Goal: Information Seeking & Learning: Learn about a topic

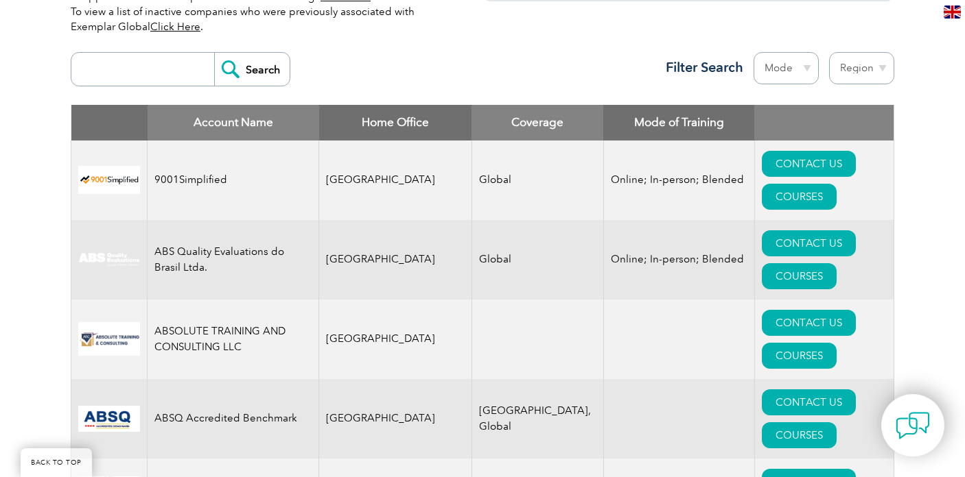
scroll to position [471, 0]
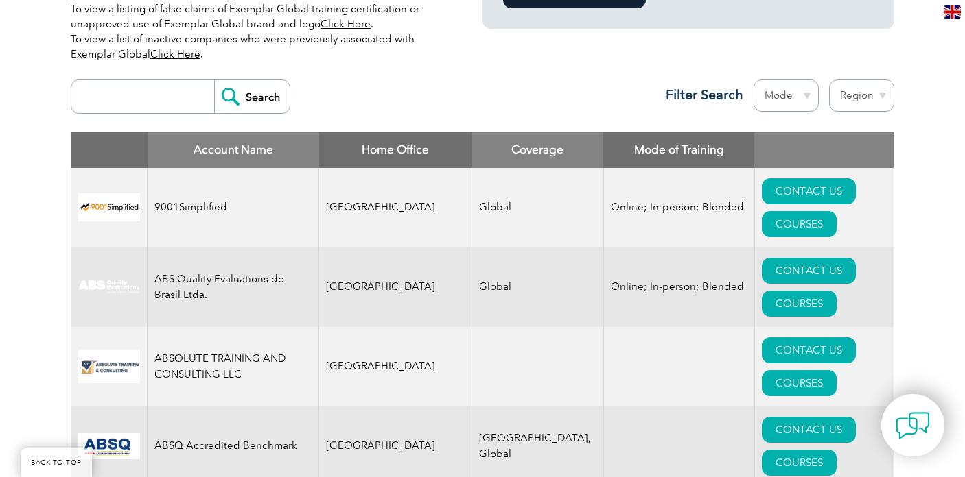
click at [883, 95] on select "Region [GEOGRAPHIC_DATA] [GEOGRAPHIC_DATA] [GEOGRAPHIC_DATA] [GEOGRAPHIC_DATA] …" at bounding box center [861, 96] width 65 height 32
select select "[GEOGRAPHIC_DATA]"
click at [829, 80] on select "Region [GEOGRAPHIC_DATA] [GEOGRAPHIC_DATA] [GEOGRAPHIC_DATA] [GEOGRAPHIC_DATA] …" at bounding box center [861, 96] width 65 height 32
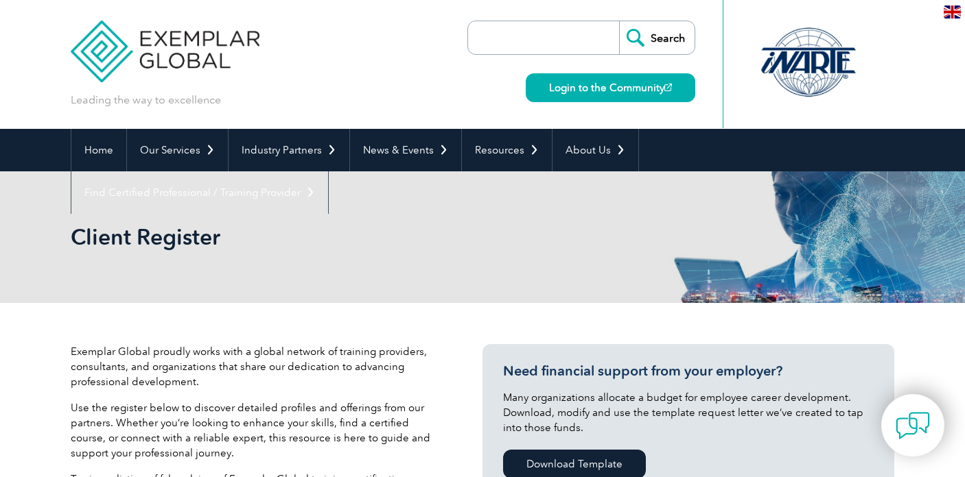
select select "[GEOGRAPHIC_DATA]"
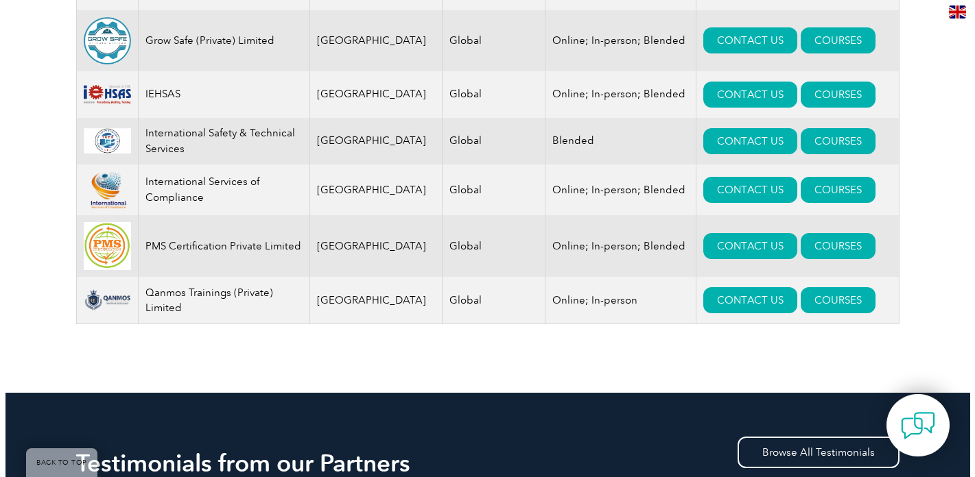
scroll to position [741, 0]
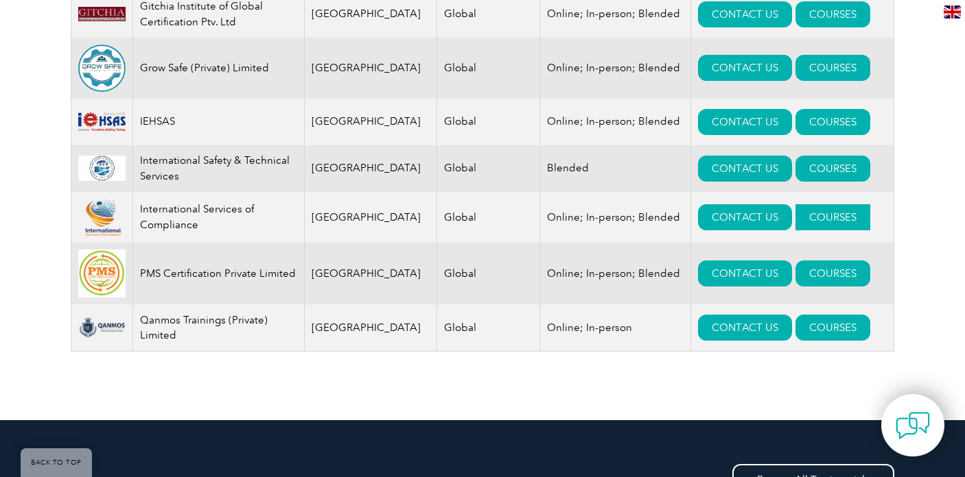
click at [795, 218] on link "COURSES" at bounding box center [832, 217] width 75 height 26
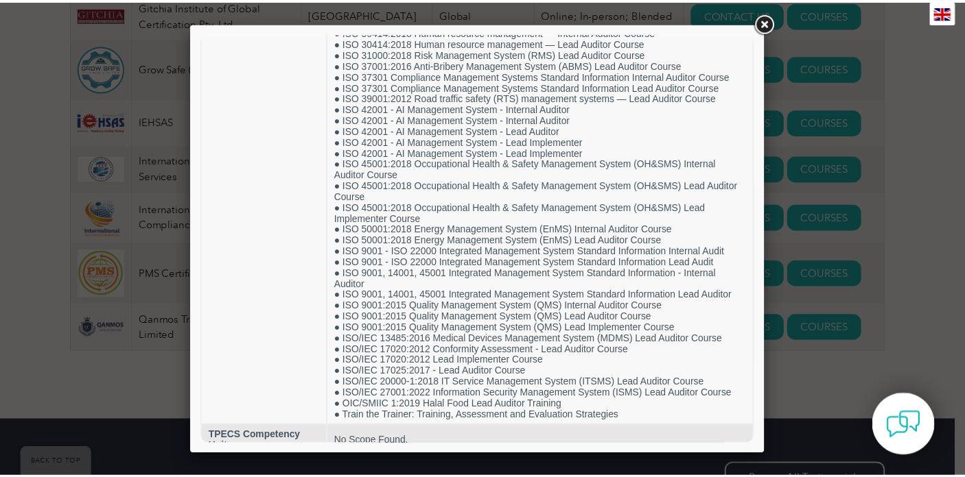
scroll to position [624, 0]
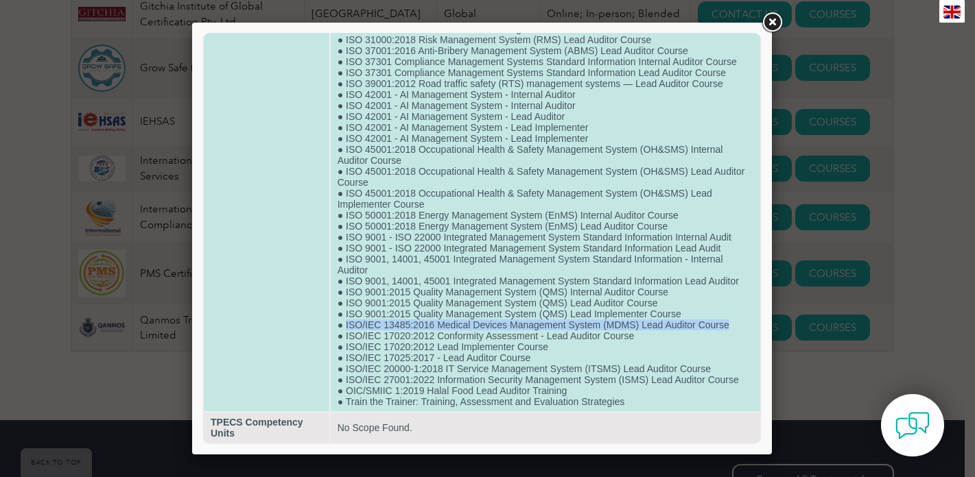
drag, startPoint x: 727, startPoint y: 318, endPoint x: 344, endPoint y: 316, distance: 382.8
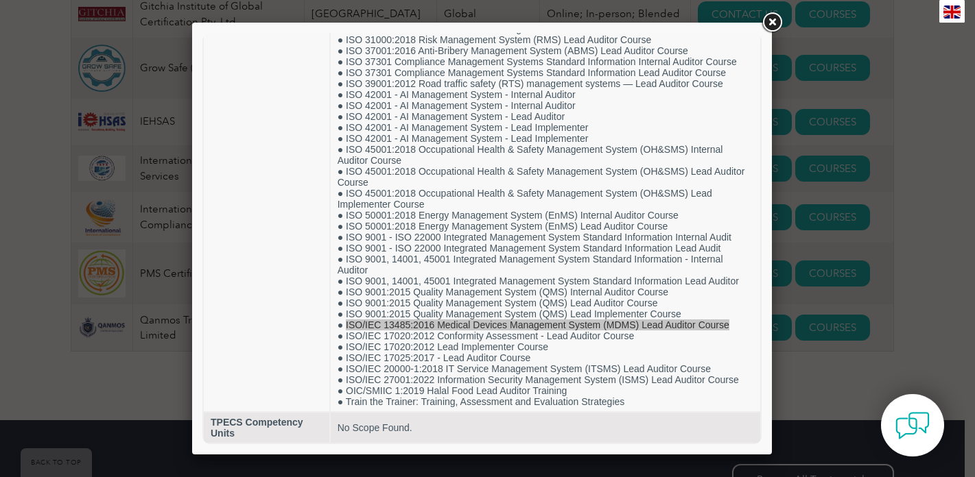
click at [777, 21] on link at bounding box center [771, 22] width 25 height 25
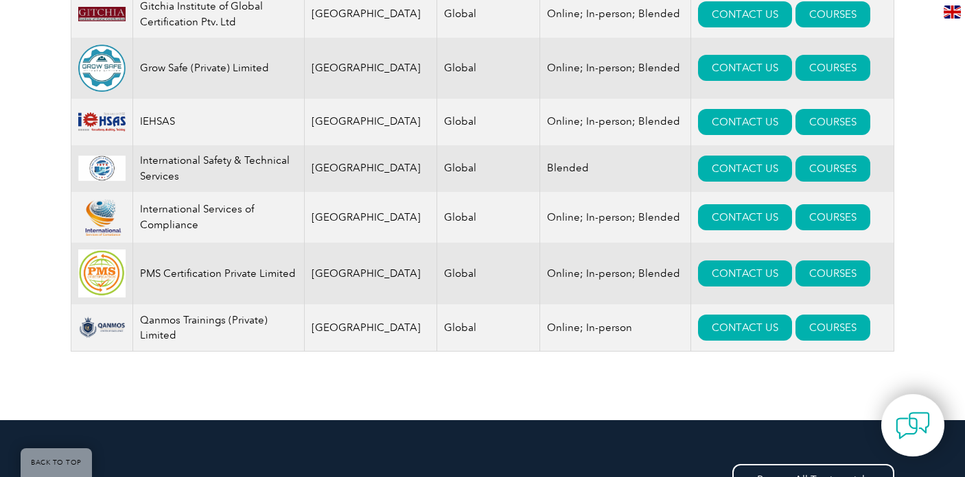
click at [565, 373] on div "Account Name Home Office Coverage Mode of Training Ace Management System Consul…" at bounding box center [482, 117] width 823 height 510
